Goal: Task Accomplishment & Management: Manage account settings

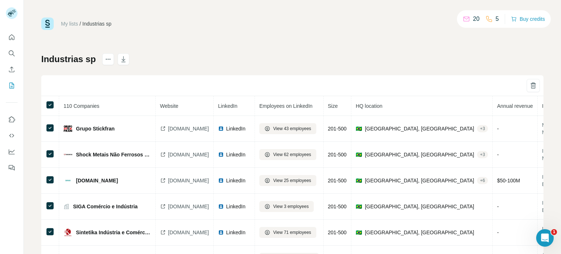
click at [200, 32] on div "My lists / Industrias sp 20 5 Buy credits Industrias sp 110 Companies Website L…" at bounding box center [292, 153] width 502 height 271
click at [13, 52] on icon "Search" at bounding box center [11, 53] width 7 height 7
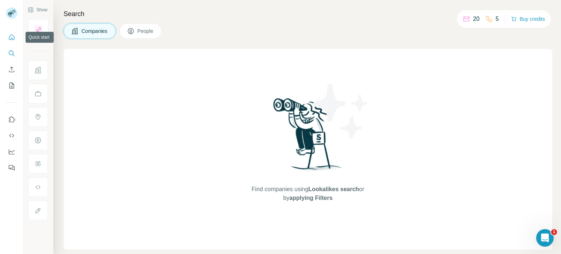
click at [16, 36] on button "Quick start" at bounding box center [12, 37] width 12 height 13
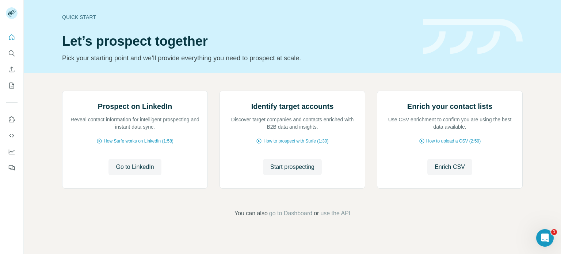
scroll to position [61, 0]
click at [11, 118] on icon "Use Surfe on LinkedIn" at bounding box center [11, 119] width 7 height 7
click at [17, 54] on button "Search" at bounding box center [12, 53] width 12 height 13
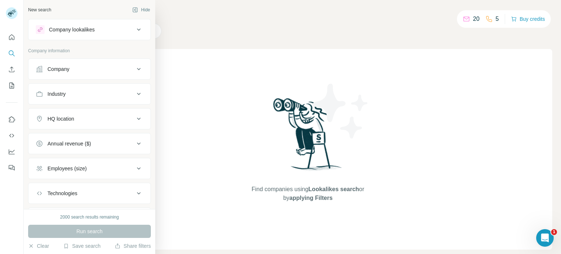
click at [59, 65] on div "Company" at bounding box center [58, 68] width 22 height 7
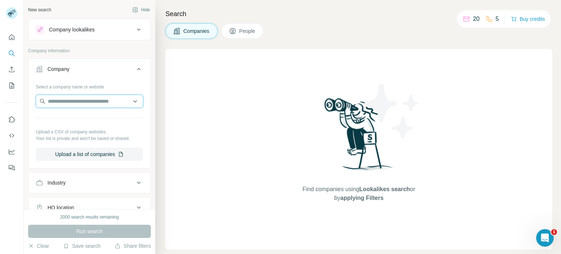
click at [99, 104] on input "text" at bounding box center [89, 101] width 107 height 13
click at [108, 74] on button "Company" at bounding box center [89, 70] width 122 height 20
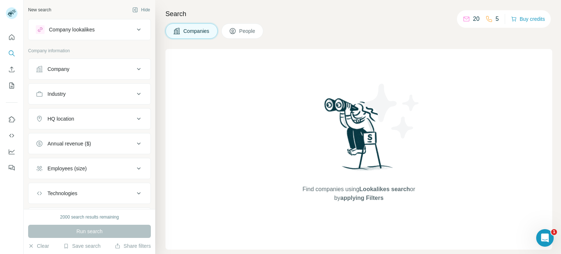
click at [96, 92] on div "Industry" at bounding box center [85, 93] width 99 height 7
click at [92, 114] on input at bounding box center [86, 112] width 90 height 8
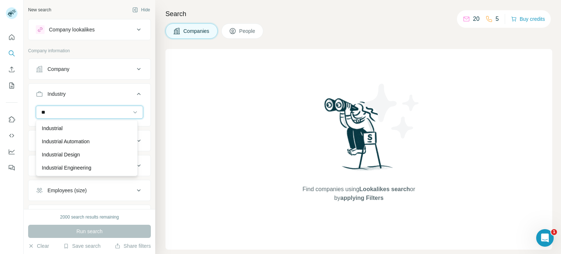
type input "*"
type input "****"
click at [98, 110] on input "****" at bounding box center [86, 112] width 90 height 8
type input "*******"
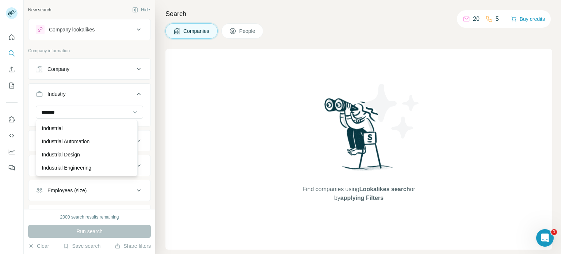
click at [136, 134] on div "Industrial Industrial Automation Industrial Design Industrial Engineering Indus…" at bounding box center [87, 148] width 102 height 56
drag, startPoint x: 136, startPoint y: 134, endPoint x: 129, endPoint y: 118, distance: 17.6
click at [131, 112] on icon at bounding box center [134, 111] width 7 height 7
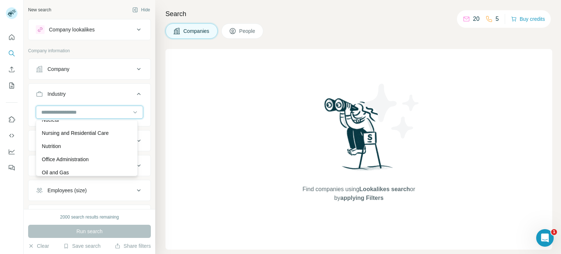
scroll to position [5274, 0]
click at [95, 30] on div "Company lookalikes" at bounding box center [72, 29] width 46 height 7
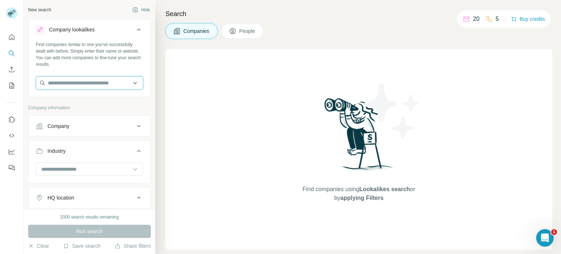
click at [94, 81] on input "text" at bounding box center [89, 82] width 107 height 13
type input "******"
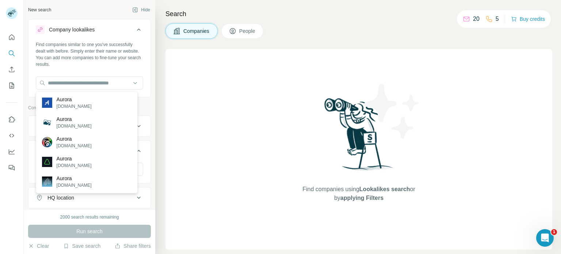
click at [87, 67] on div "Find companies similar to one you've successfully dealt with before. Simply ent…" at bounding box center [89, 54] width 107 height 26
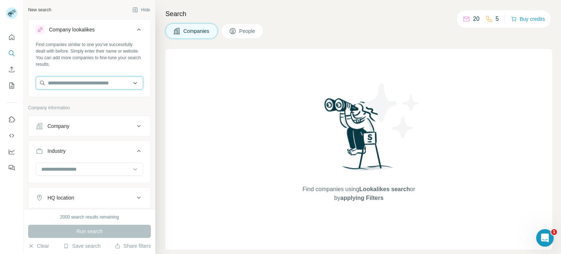
click at [107, 86] on input "text" at bounding box center [89, 82] width 107 height 13
click at [94, 81] on input "text" at bounding box center [89, 82] width 107 height 13
paste input "**********"
type input "**********"
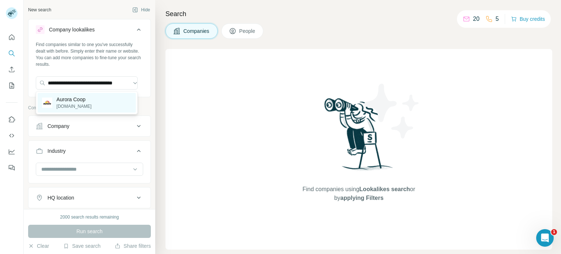
click at [87, 104] on p "[DOMAIN_NAME]" at bounding box center [74, 106] width 35 height 7
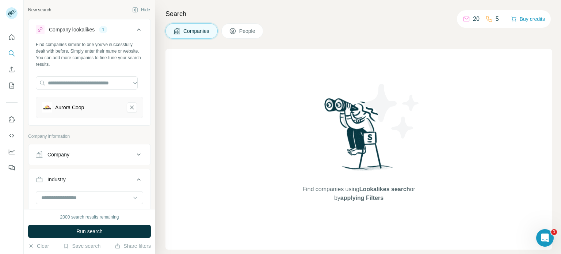
scroll to position [0, 0]
click at [115, 230] on button "Run search" at bounding box center [89, 231] width 123 height 13
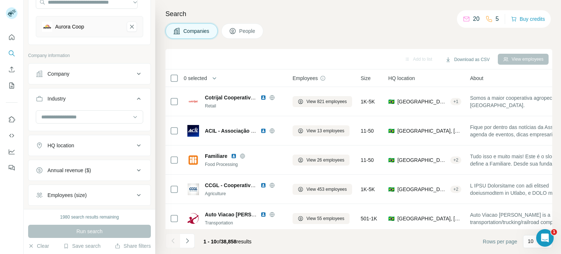
scroll to position [84, 0]
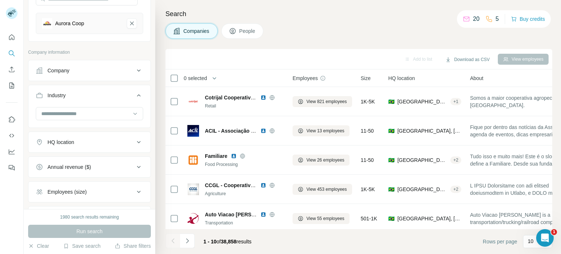
click at [134, 191] on icon at bounding box center [138, 191] width 9 height 9
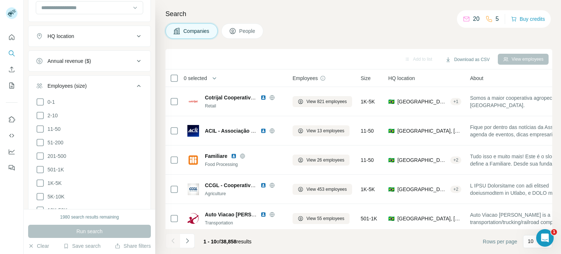
scroll to position [189, 0]
click at [41, 144] on icon at bounding box center [40, 143] width 9 height 9
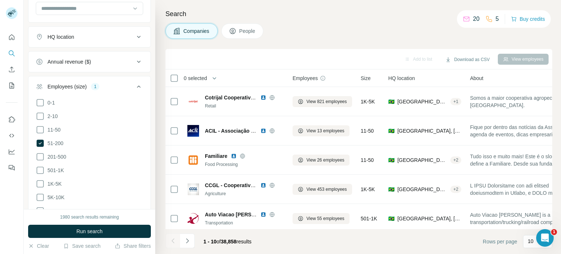
click at [39, 160] on ul "0-1 2-10 11-50 [PHONE_NUMBER] 501-1K 1K-5K 5K-10K 10K-50K 50K-100K 100K-500K 50…" at bounding box center [89, 177] width 107 height 158
click at [39, 159] on icon at bounding box center [40, 156] width 9 height 9
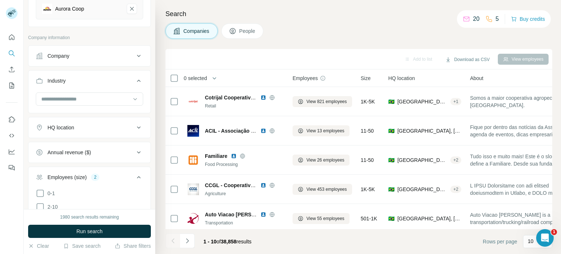
scroll to position [103, 0]
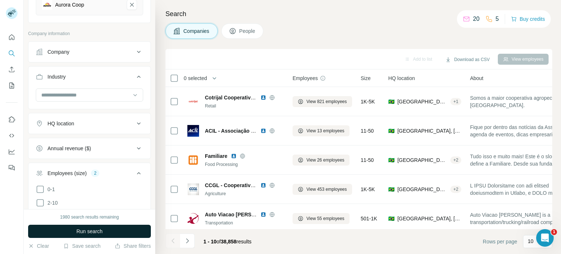
click at [104, 229] on button "Run search" at bounding box center [89, 231] width 123 height 13
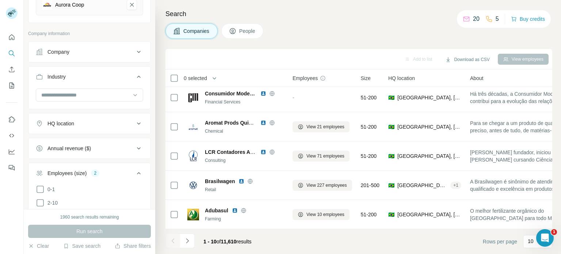
scroll to position [153, 0]
click at [189, 235] on button "Navigate to next page" at bounding box center [187, 240] width 15 height 15
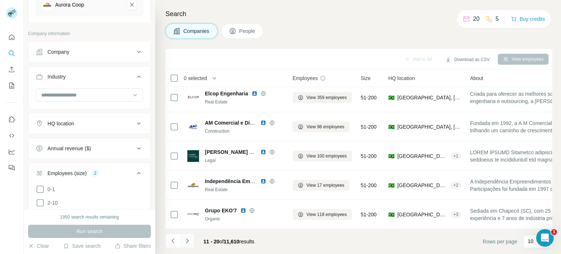
click at [189, 236] on button "Navigate to next page" at bounding box center [187, 240] width 15 height 15
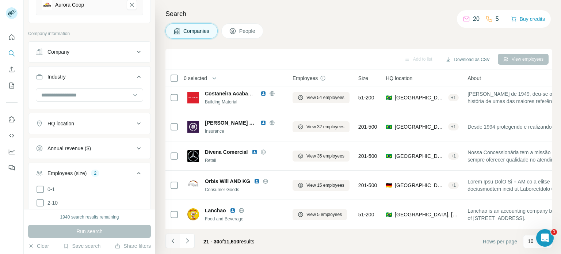
click at [171, 242] on icon "Navigate to previous page" at bounding box center [172, 240] width 7 height 7
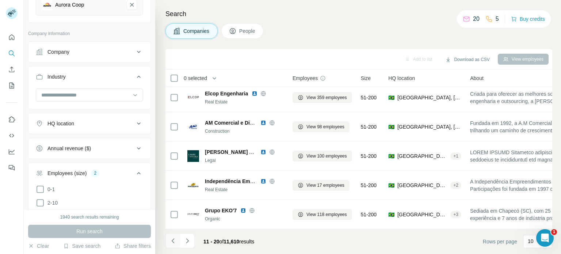
click at [171, 242] on icon "Navigate to previous page" at bounding box center [172, 240] width 7 height 7
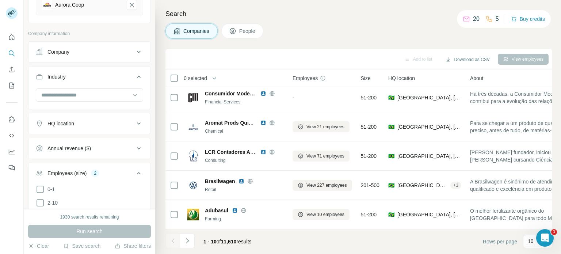
scroll to position [0, 0]
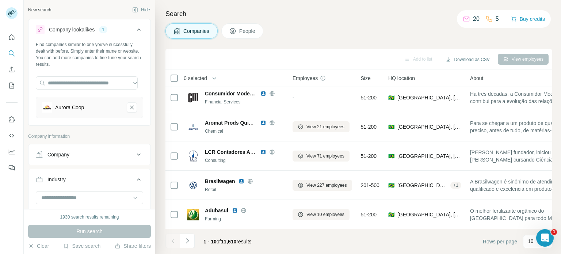
click at [84, 106] on div "Aurora Coop" at bounding box center [69, 107] width 29 height 7
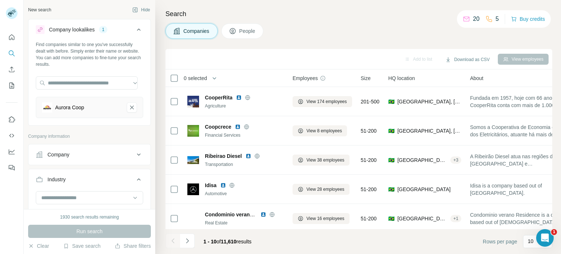
click at [105, 29] on div "1" at bounding box center [103, 29] width 8 height 7
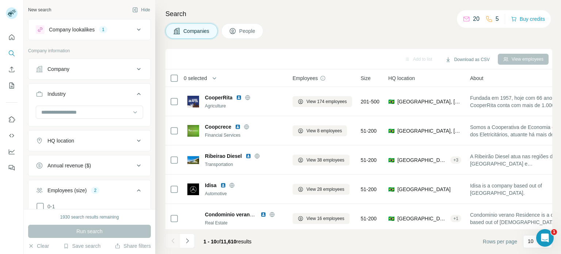
click at [105, 29] on div "1" at bounding box center [103, 29] width 8 height 7
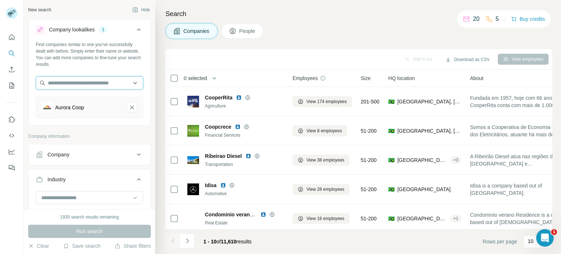
click at [82, 84] on input "text" at bounding box center [89, 82] width 107 height 13
click at [80, 76] on input "text" at bounding box center [89, 82] width 107 height 13
click at [76, 68] on div "Find companies similar to one you've successfully dealt with before. Simply ent…" at bounding box center [89, 82] width 122 height 83
click at [76, 106] on div "Aurora Coop" at bounding box center [69, 107] width 29 height 7
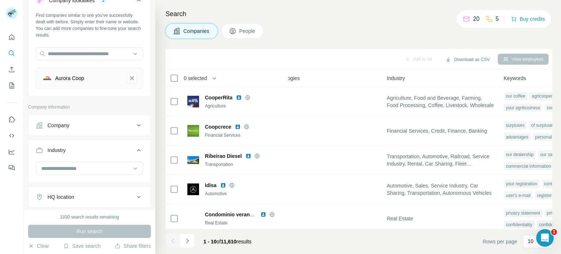
scroll to position [57, 0]
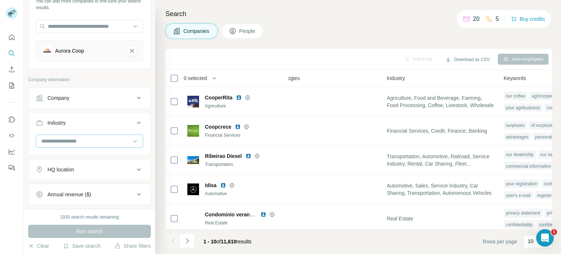
click at [107, 135] on div at bounding box center [86, 141] width 90 height 12
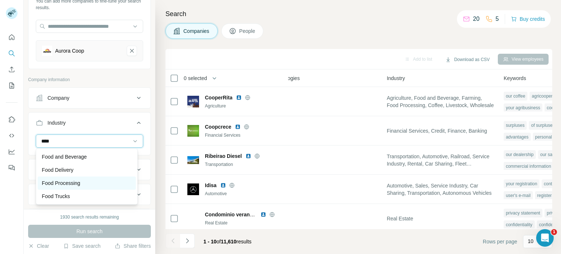
type input "****"
click at [113, 181] on div "Food Processing" at bounding box center [86, 182] width 89 height 7
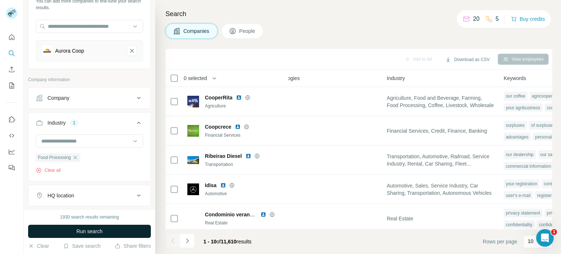
click at [116, 232] on button "Run search" at bounding box center [89, 231] width 123 height 13
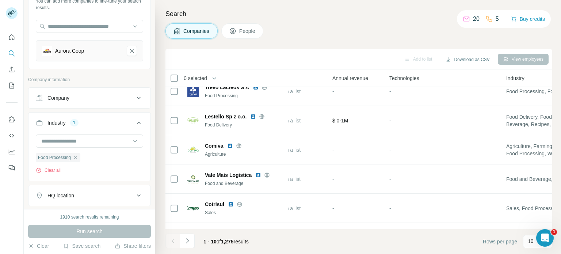
scroll to position [99, 311]
click at [188, 242] on icon "Navigate to next page" at bounding box center [187, 240] width 7 height 7
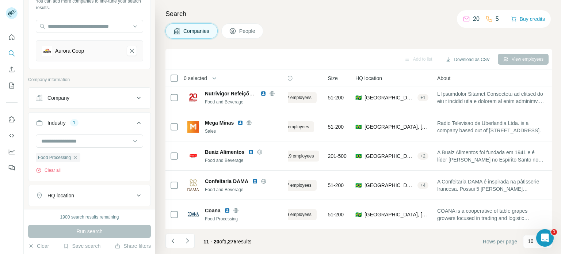
scroll to position [3, 33]
click at [113, 192] on div "HQ location" at bounding box center [85, 195] width 99 height 7
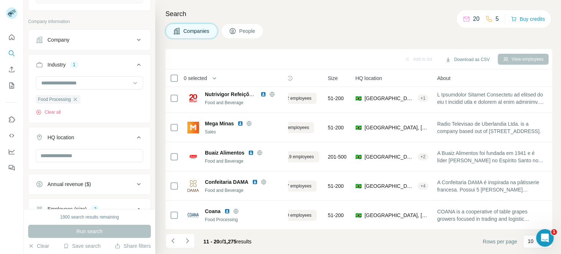
scroll to position [131, 0]
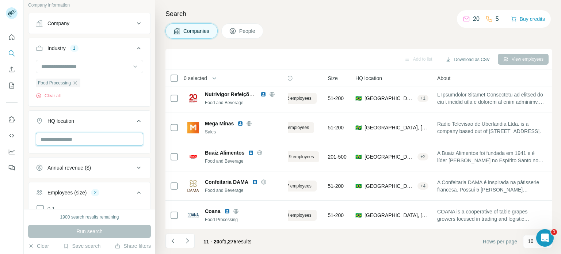
click at [96, 138] on input "text" at bounding box center [89, 139] width 107 height 13
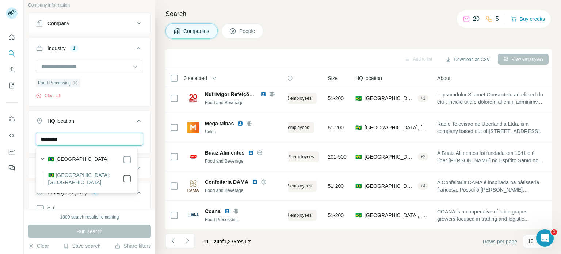
type input "*********"
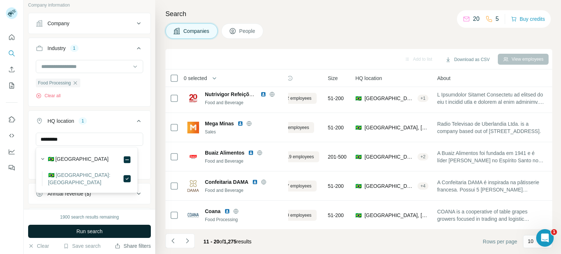
click at [113, 235] on button "Run search" at bounding box center [89, 231] width 123 height 13
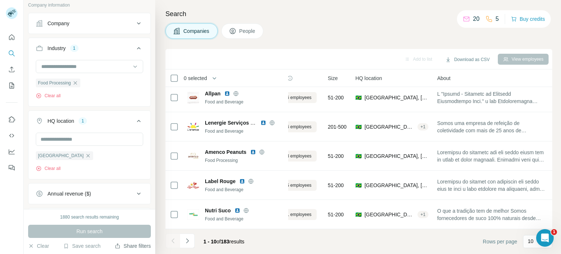
scroll to position [0, 33]
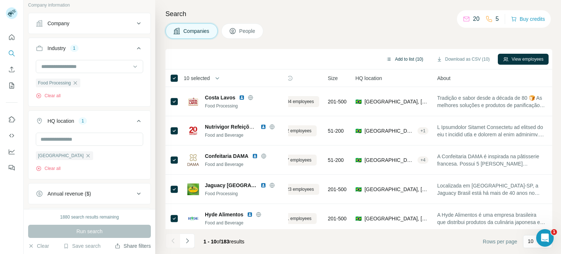
click at [405, 57] on button "Add to list (10)" at bounding box center [404, 59] width 47 height 11
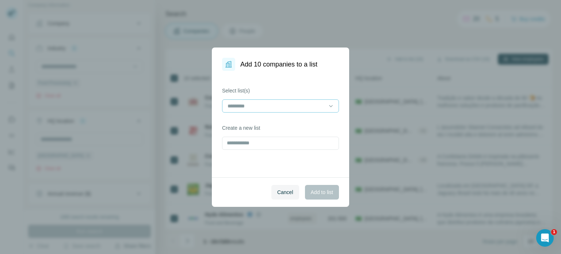
click at [244, 109] on input at bounding box center [276, 106] width 99 height 8
type input "**********"
click at [267, 78] on div "Select list(s) Create a new list" at bounding box center [280, 124] width 137 height 106
click at [259, 137] on input "text" at bounding box center [280, 143] width 117 height 13
type input "**********"
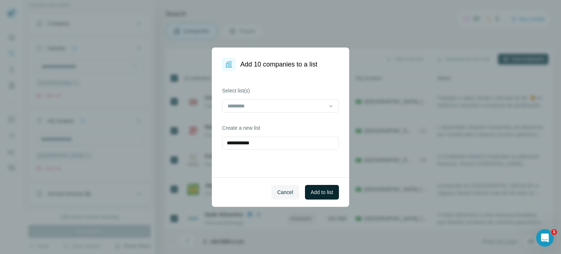
click at [320, 190] on span "Add to list" at bounding box center [322, 191] width 22 height 7
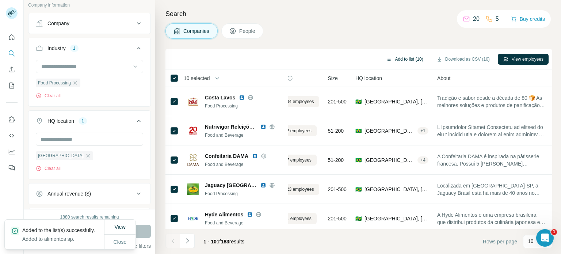
click at [409, 55] on button "Add to list (10)" at bounding box center [404, 59] width 47 height 11
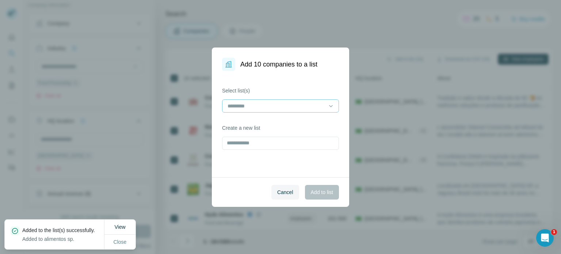
click at [271, 108] on input at bounding box center [276, 106] width 99 height 8
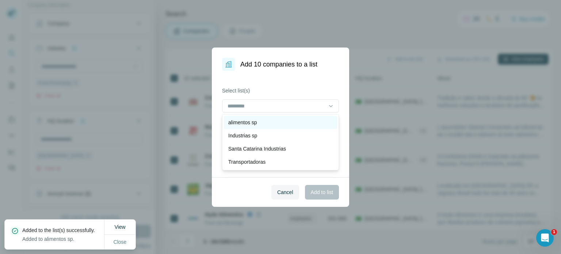
click at [269, 124] on div "alimentos sp" at bounding box center [280, 122] width 104 height 7
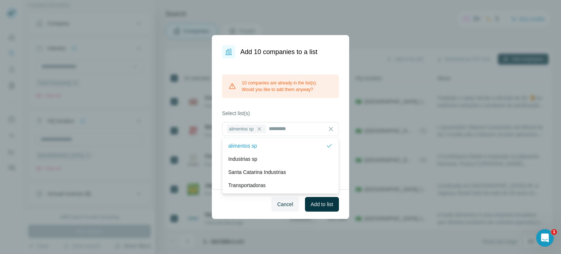
click at [292, 112] on label "Select list(s)" at bounding box center [280, 113] width 117 height 7
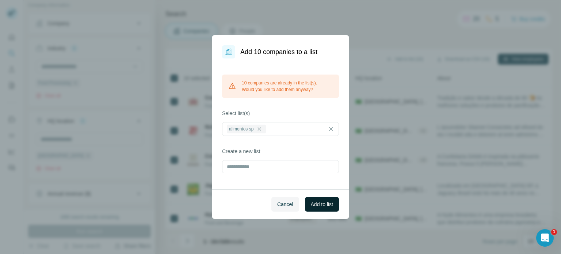
click at [327, 203] on span "Add to list" at bounding box center [322, 203] width 22 height 7
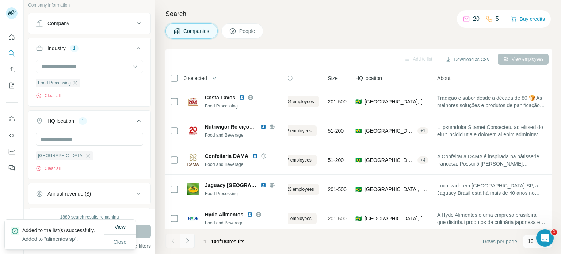
click at [192, 240] on button "Navigate to next page" at bounding box center [187, 240] width 15 height 15
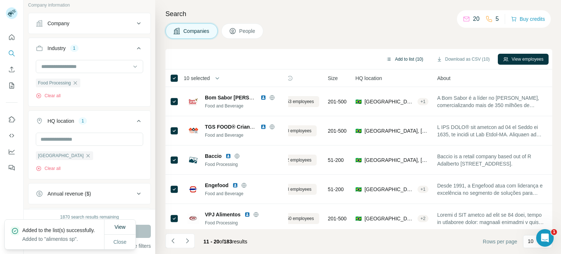
click at [417, 58] on button "Add to list (10)" at bounding box center [404, 59] width 47 height 11
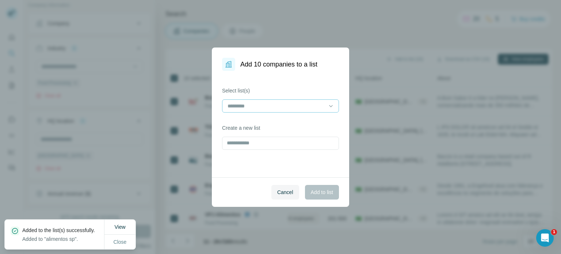
click at [318, 104] on input at bounding box center [276, 106] width 99 height 8
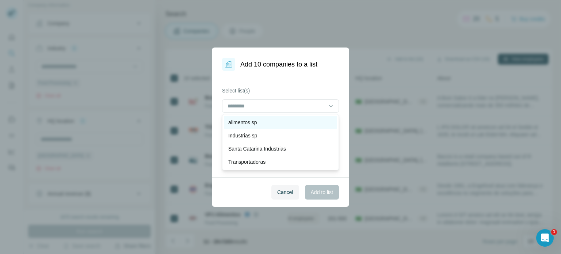
click at [272, 122] on div "alimentos sp" at bounding box center [280, 122] width 104 height 7
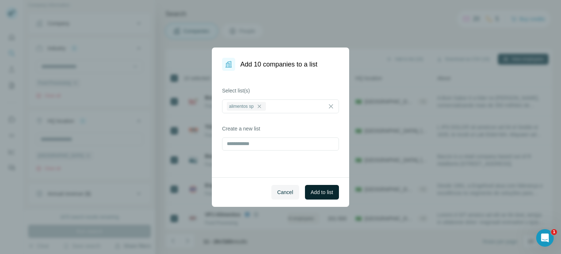
click at [322, 197] on button "Add to list" at bounding box center [322, 192] width 34 height 15
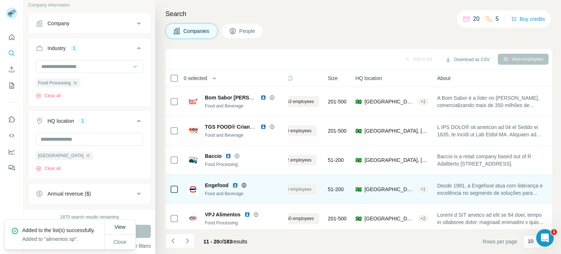
click at [316, 194] on button "View 78 employees" at bounding box center [288, 189] width 57 height 11
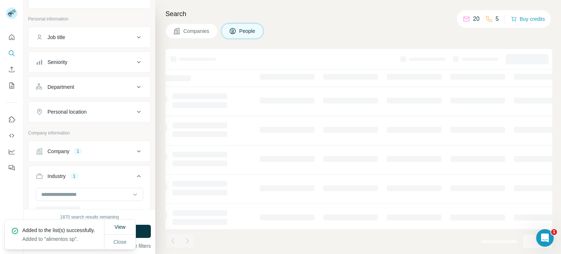
scroll to position [259, 0]
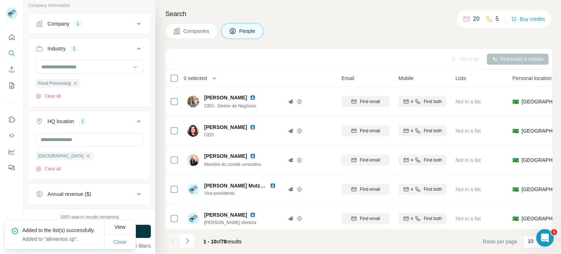
click at [212, 34] on button "Companies" at bounding box center [191, 30] width 52 height 15
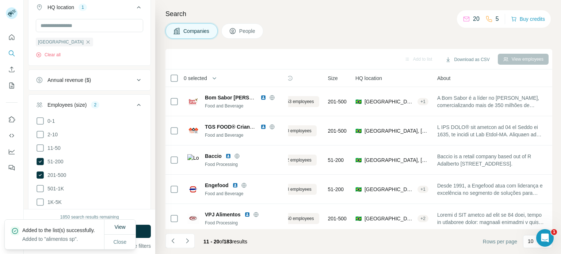
scroll to position [145, 0]
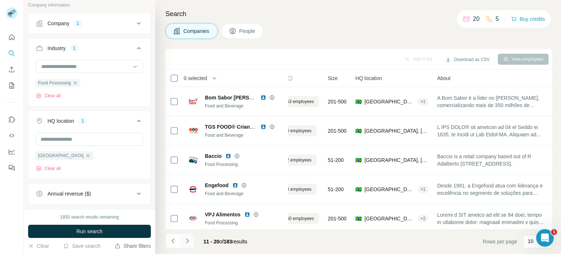
click at [185, 242] on icon "Navigate to next page" at bounding box center [187, 240] width 7 height 7
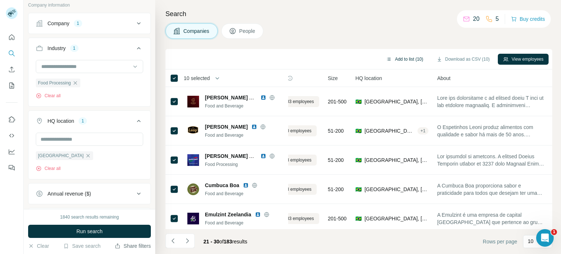
click at [412, 57] on button "Add to list (10)" at bounding box center [404, 59] width 47 height 11
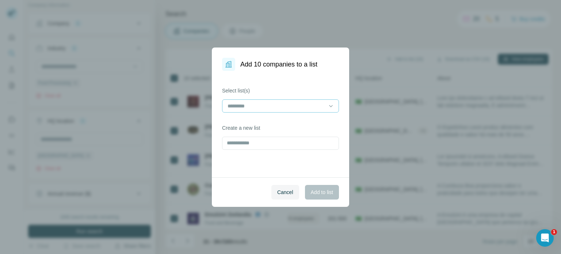
click at [242, 109] on input at bounding box center [276, 106] width 99 height 8
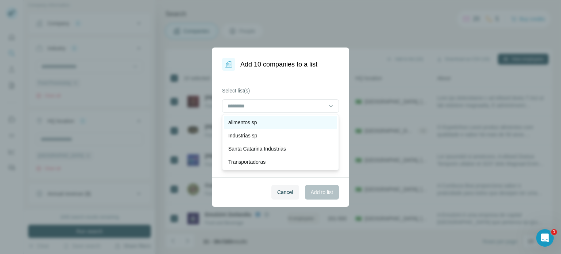
click at [249, 123] on p "alimentos sp" at bounding box center [242, 122] width 29 height 7
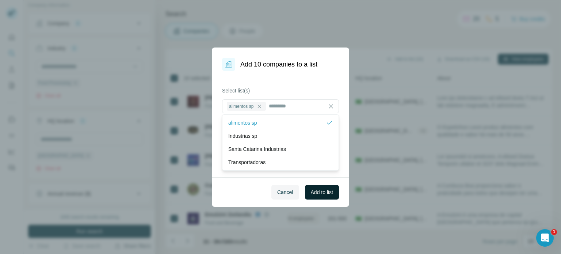
click at [316, 192] on span "Add to list" at bounding box center [322, 191] width 22 height 7
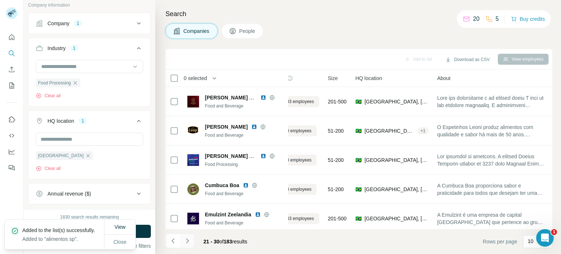
click at [187, 238] on icon "Navigate to next page" at bounding box center [187, 240] width 7 height 7
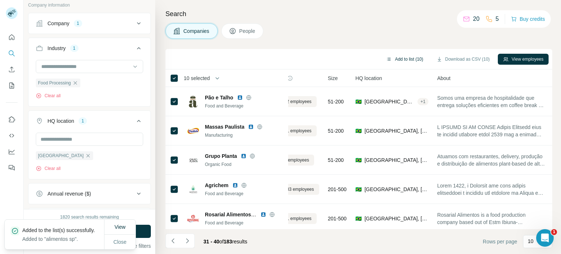
click at [411, 58] on button "Add to list (10)" at bounding box center [404, 59] width 47 height 11
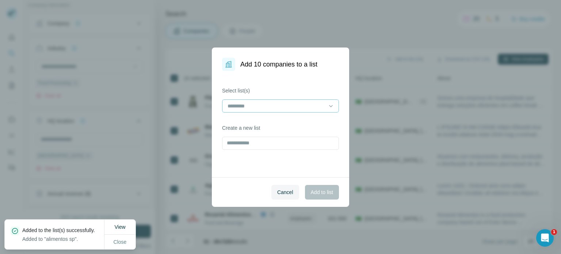
click at [271, 110] on div at bounding box center [276, 106] width 99 height 12
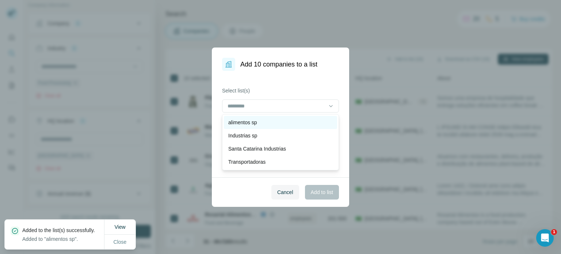
click at [257, 125] on p "alimentos sp" at bounding box center [242, 122] width 29 height 7
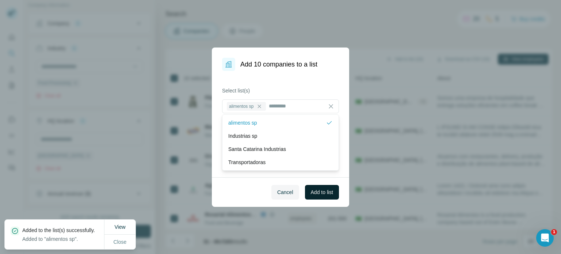
click at [314, 189] on span "Add to list" at bounding box center [322, 191] width 22 height 7
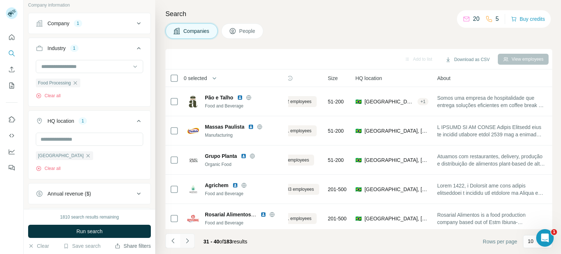
click at [187, 241] on icon "Navigate to next page" at bounding box center [187, 240] width 7 height 7
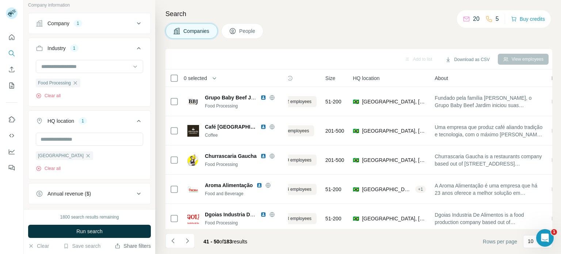
click at [179, 75] on div "0 selected" at bounding box center [193, 77] width 28 height 7
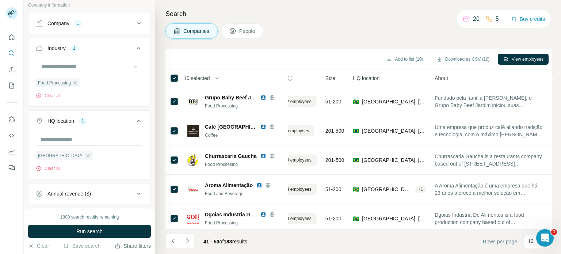
click at [529, 239] on p "10" at bounding box center [531, 240] width 6 height 7
click at [536, 180] on div "60" at bounding box center [538, 185] width 26 height 13
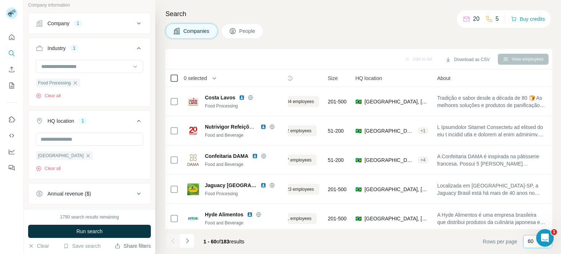
click at [172, 74] on icon at bounding box center [174, 78] width 9 height 9
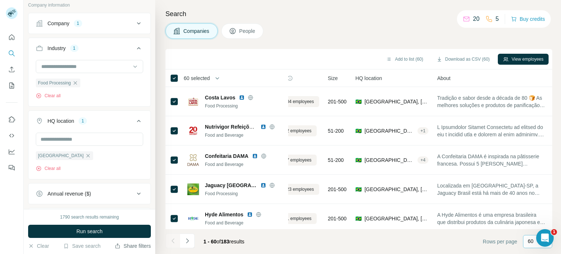
click at [407, 60] on div "Add to list (60)" at bounding box center [404, 59] width 47 height 11
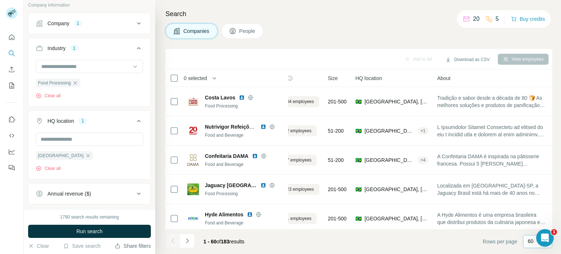
click at [181, 79] on div "0 selected" at bounding box center [193, 77] width 28 height 7
click at [177, 83] on th "0 selected" at bounding box center [223, 78] width 117 height 18
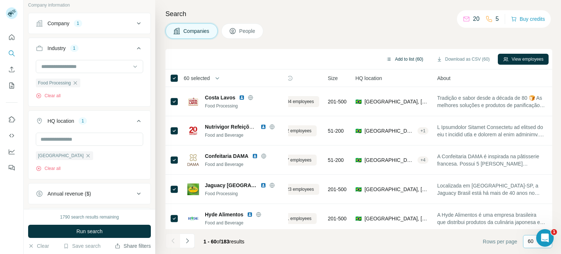
click at [387, 60] on button "Add to list (60)" at bounding box center [404, 59] width 47 height 11
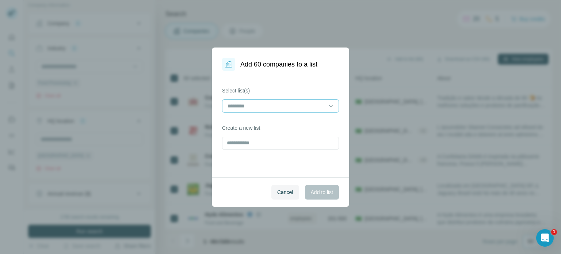
click at [280, 102] on input at bounding box center [276, 106] width 99 height 8
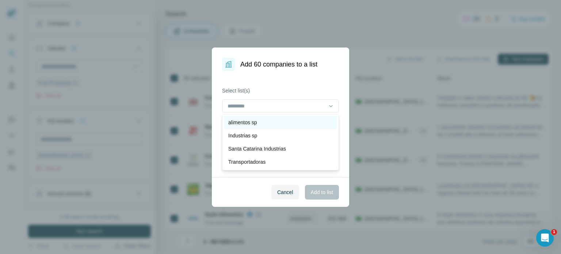
click at [260, 122] on div "alimentos sp" at bounding box center [280, 122] width 104 height 7
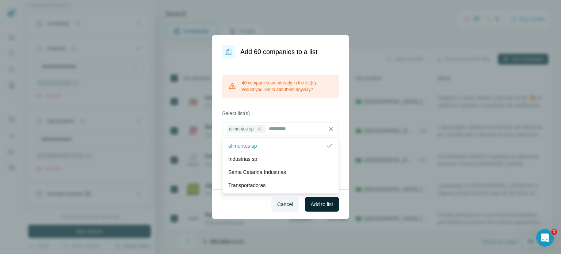
click at [326, 204] on span "Add to list" at bounding box center [322, 203] width 22 height 7
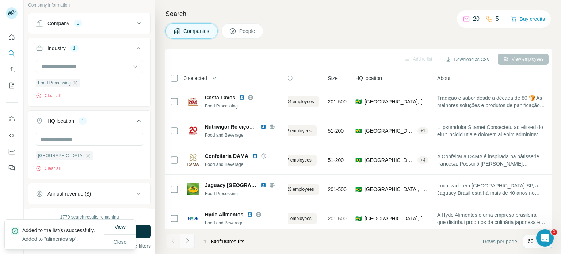
click at [187, 242] on icon "Navigate to next page" at bounding box center [187, 240] width 3 height 5
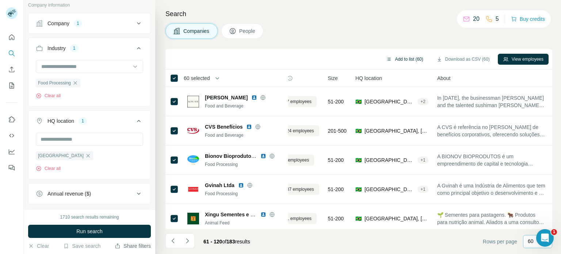
click at [410, 61] on button "Add to list (60)" at bounding box center [404, 59] width 47 height 11
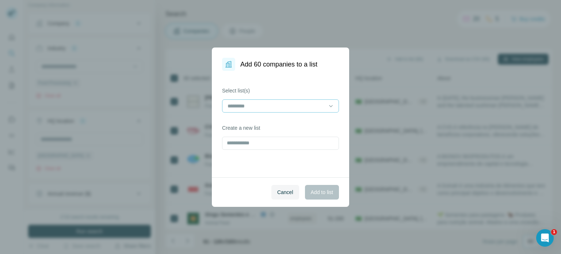
click at [303, 110] on div at bounding box center [276, 106] width 99 height 12
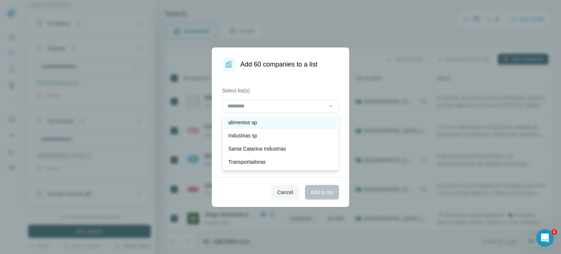
click at [265, 125] on div "alimentos sp" at bounding box center [280, 122] width 104 height 7
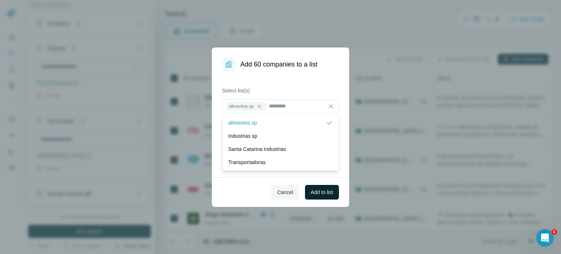
click at [333, 193] on button "Add to list" at bounding box center [322, 192] width 34 height 15
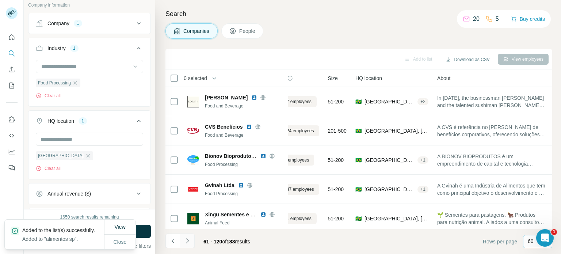
click at [187, 244] on icon "Navigate to next page" at bounding box center [187, 240] width 7 height 7
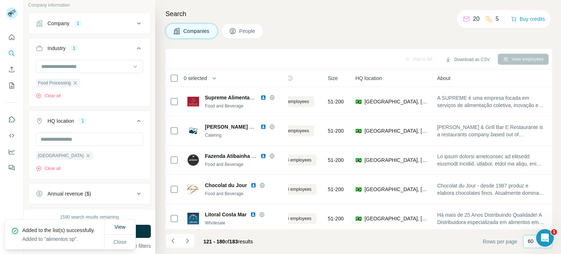
click at [177, 74] on icon at bounding box center [174, 78] width 9 height 9
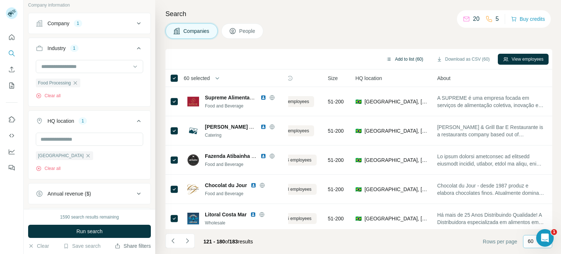
click at [406, 56] on button "Add to list (60)" at bounding box center [404, 59] width 47 height 11
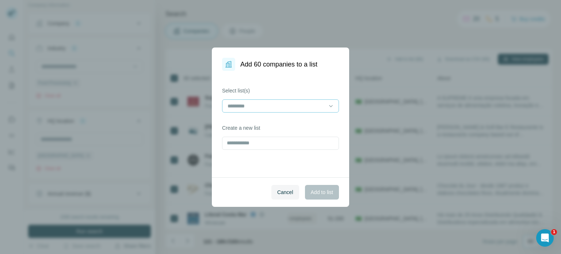
click at [269, 111] on div at bounding box center [276, 106] width 99 height 12
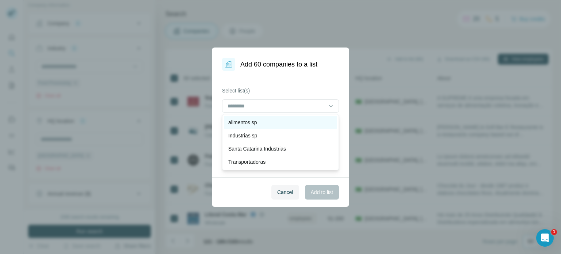
click at [260, 123] on div "alimentos sp" at bounding box center [280, 122] width 104 height 7
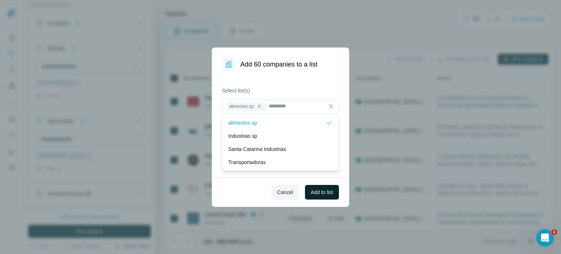
click at [332, 192] on span "Add to list" at bounding box center [322, 191] width 22 height 7
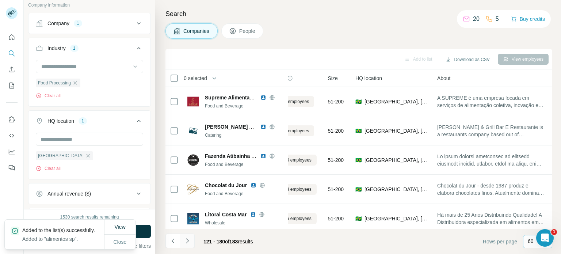
click at [182, 244] on button "Navigate to next page" at bounding box center [187, 240] width 15 height 15
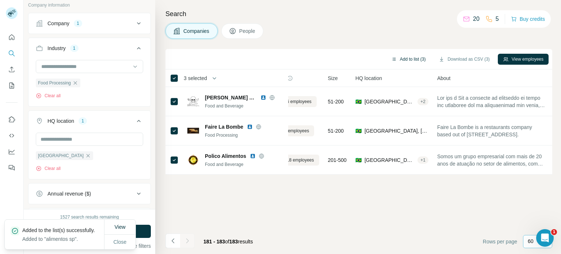
click at [409, 58] on button "Add to list (3)" at bounding box center [408, 59] width 45 height 11
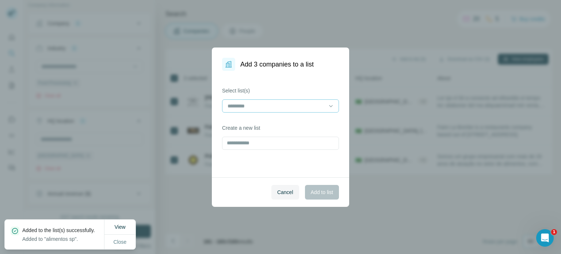
click at [290, 109] on input at bounding box center [276, 106] width 99 height 8
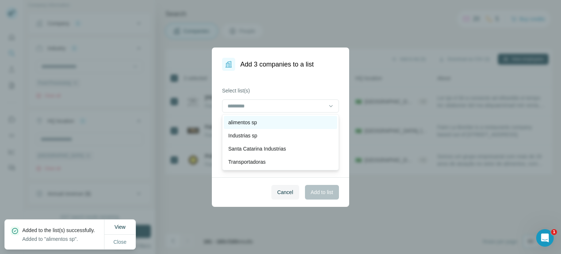
click at [272, 121] on div "alimentos sp" at bounding box center [280, 122] width 104 height 7
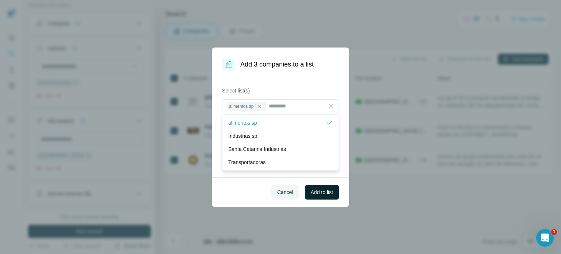
click at [326, 197] on button "Add to list" at bounding box center [322, 192] width 34 height 15
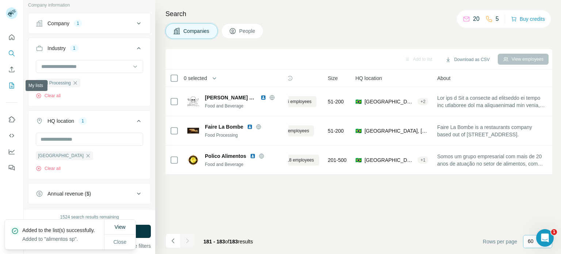
click at [13, 84] on icon "My lists" at bounding box center [13, 85] width 4 height 5
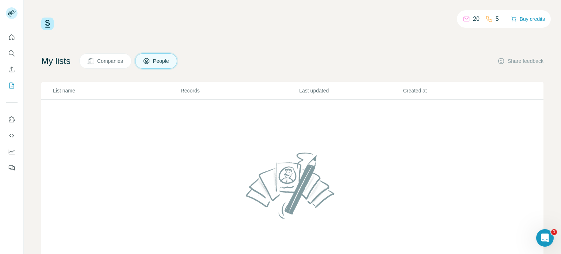
click at [104, 62] on span "Companies" at bounding box center [110, 60] width 27 height 7
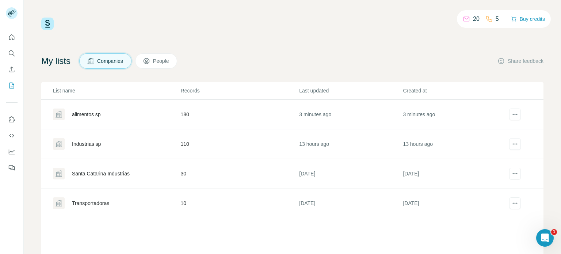
click at [101, 116] on div "alimentos sp" at bounding box center [86, 114] width 29 height 7
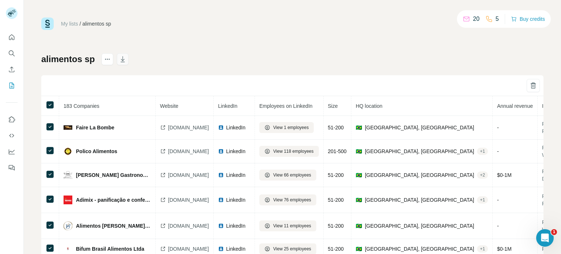
click at [120, 60] on icon "button" at bounding box center [122, 59] width 7 height 7
